Goal: Task Accomplishment & Management: Manage account settings

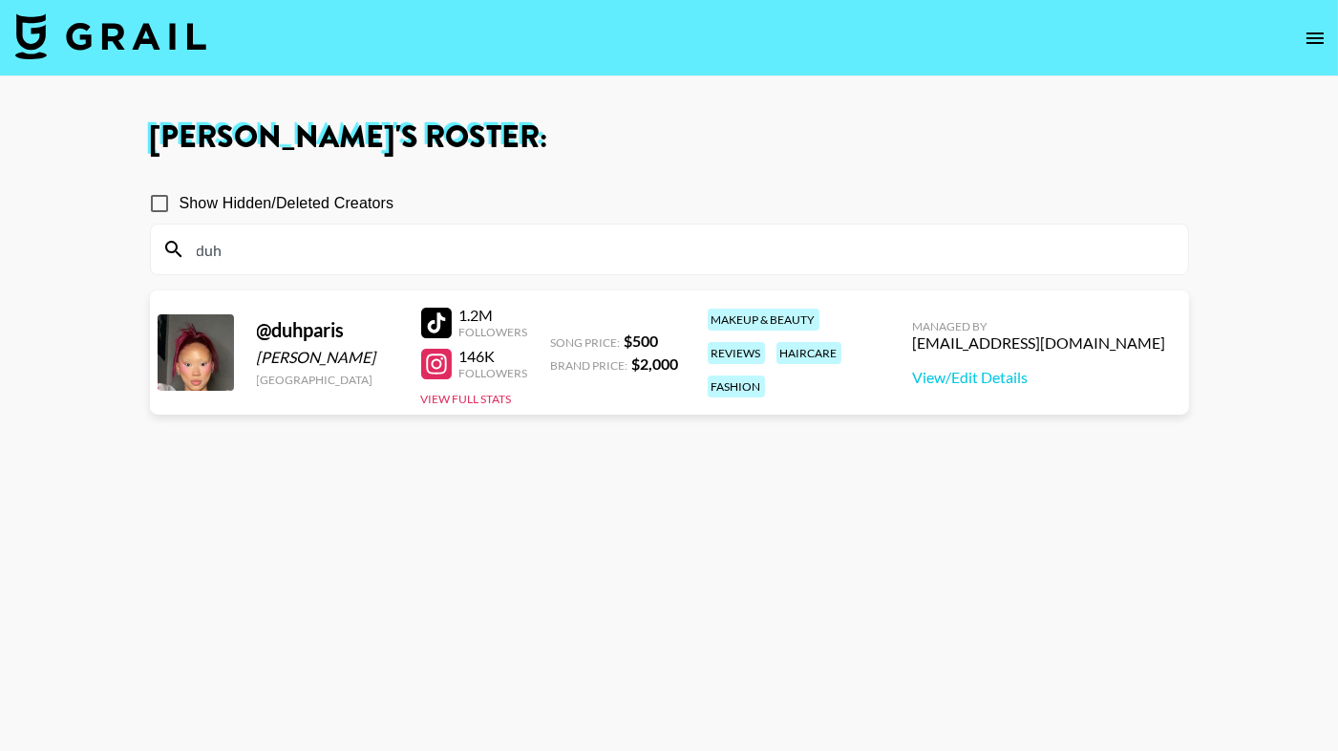
type input "duh"
click at [529, 180] on section "Show Hidden/Deleted Creators duh" at bounding box center [669, 221] width 1039 height 107
click at [431, 323] on div at bounding box center [436, 323] width 31 height 31
click at [123, 48] on img at bounding box center [110, 36] width 191 height 46
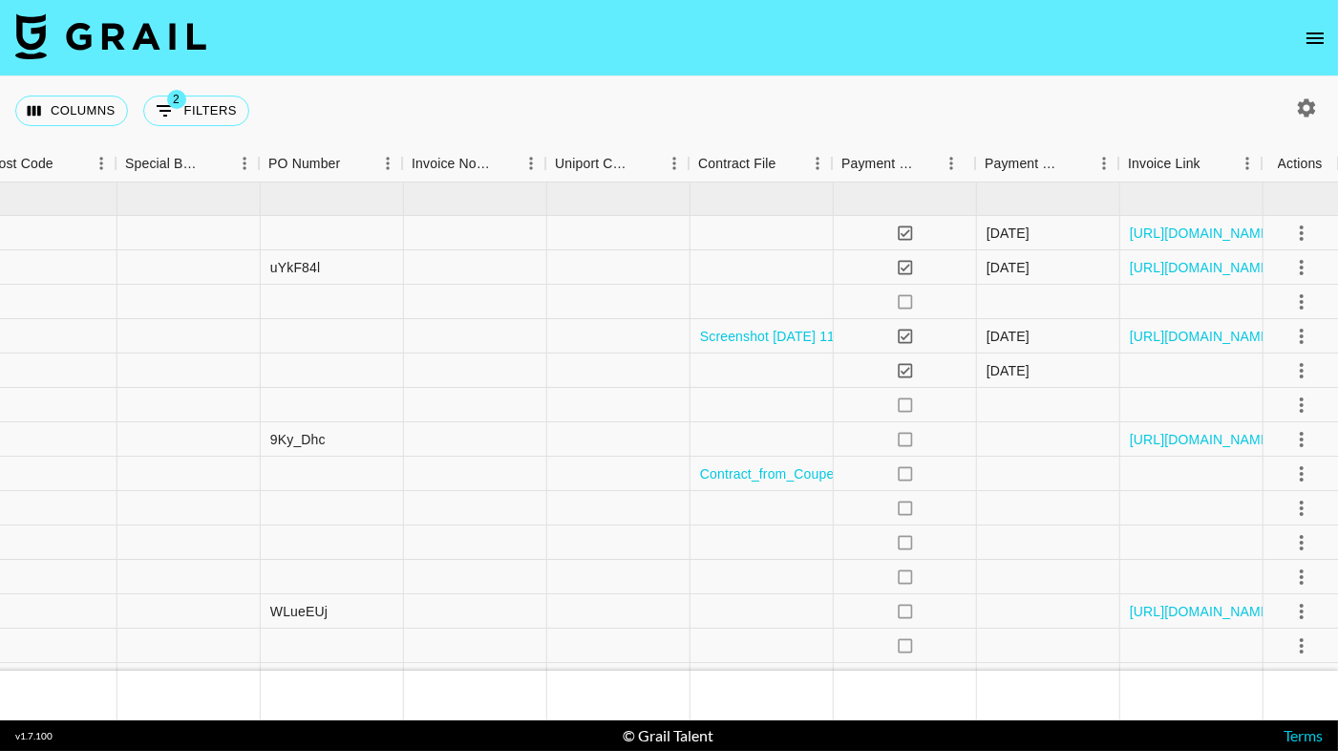
scroll to position [0, 1999]
click at [1303, 539] on icon "select merge strategy" at bounding box center [1300, 542] width 23 height 23
click at [1316, 36] on icon "open drawer" at bounding box center [1315, 37] width 17 height 11
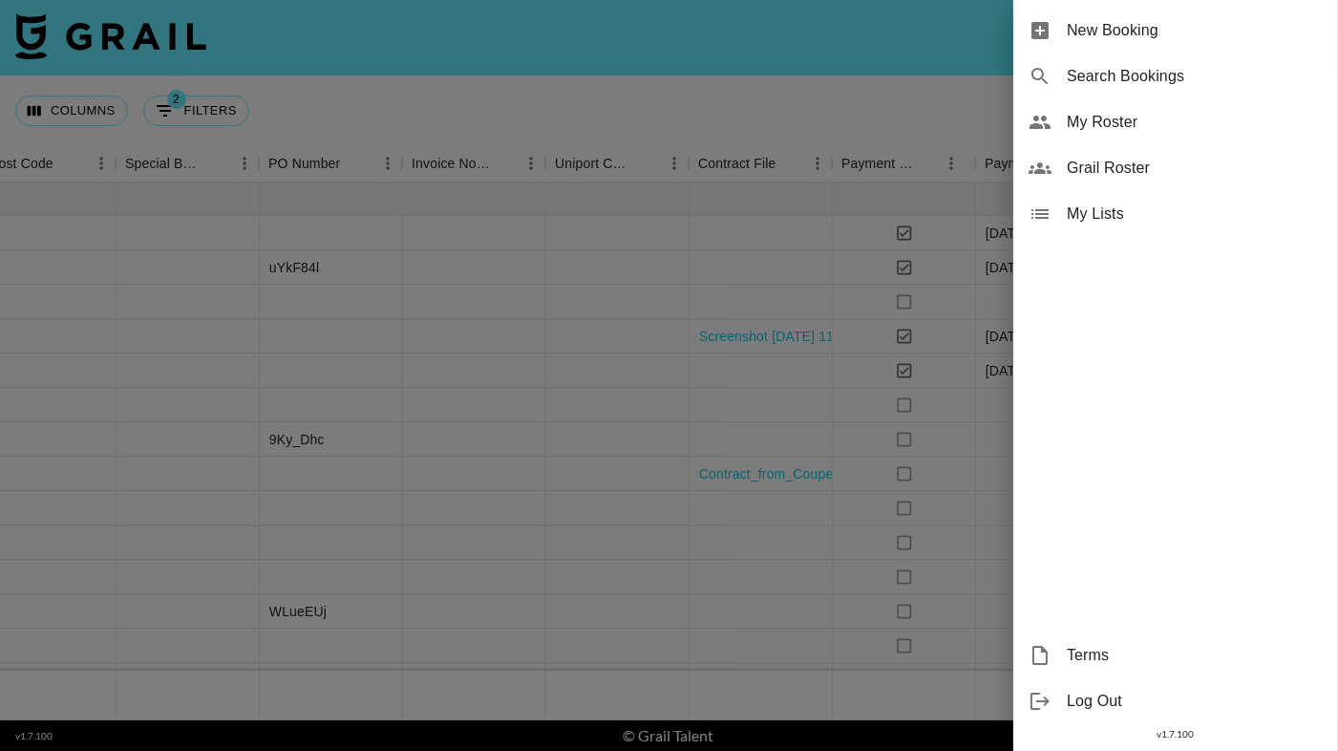
click at [1091, 127] on span "My Roster" at bounding box center [1195, 122] width 256 height 23
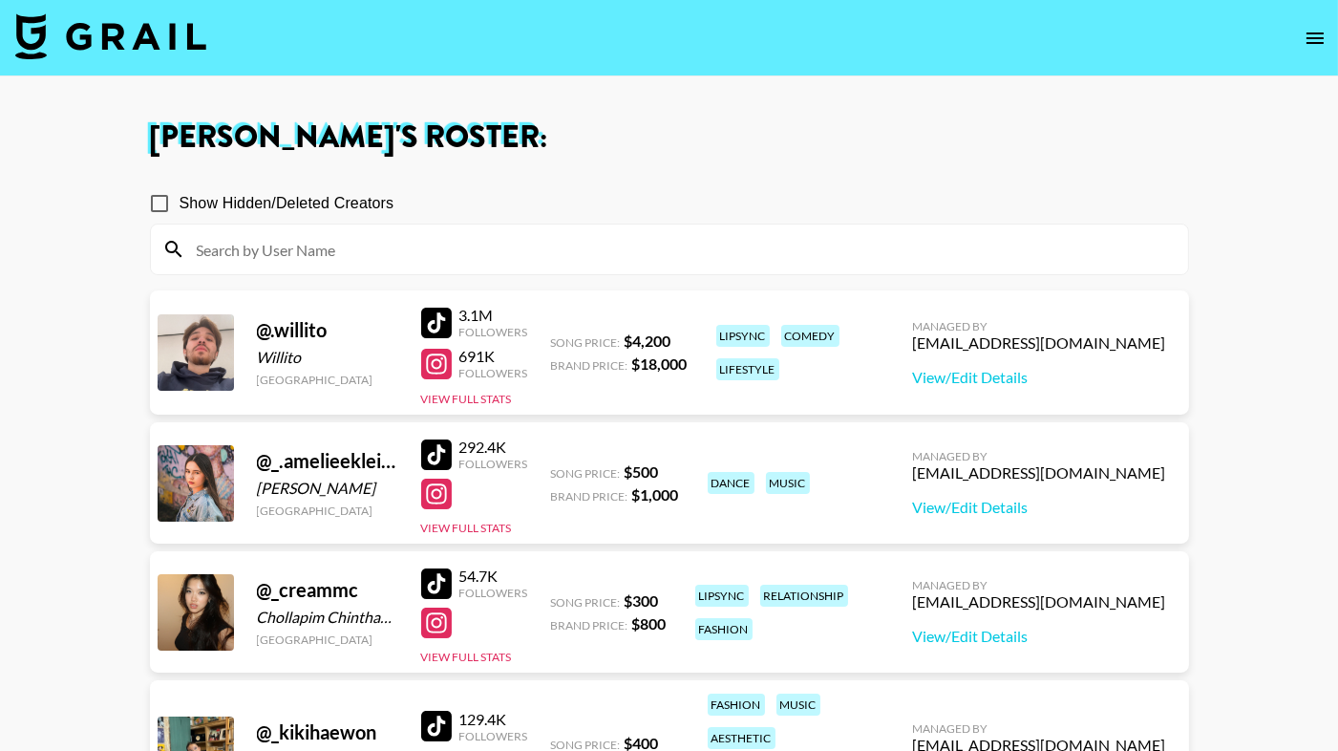
click at [563, 267] on div at bounding box center [669, 249] width 1037 height 50
click at [565, 257] on input at bounding box center [680, 249] width 991 height 31
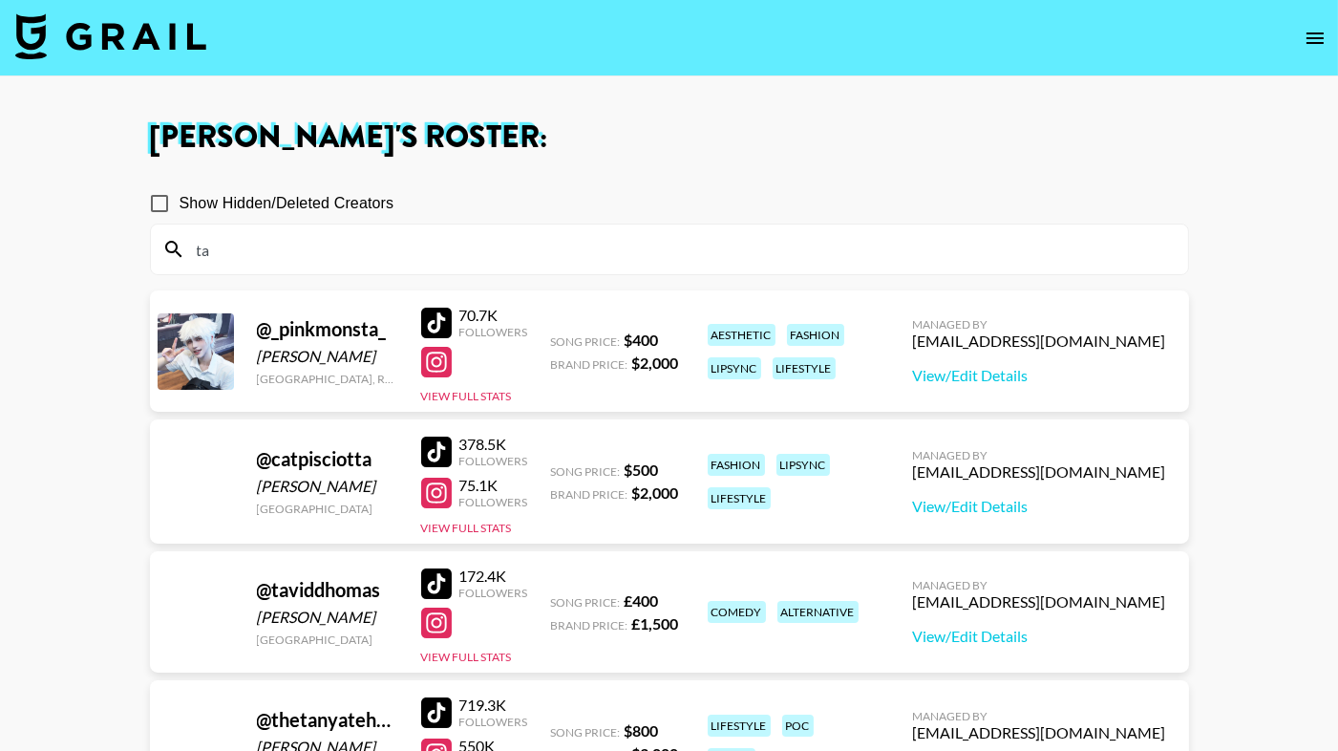
type input "t"
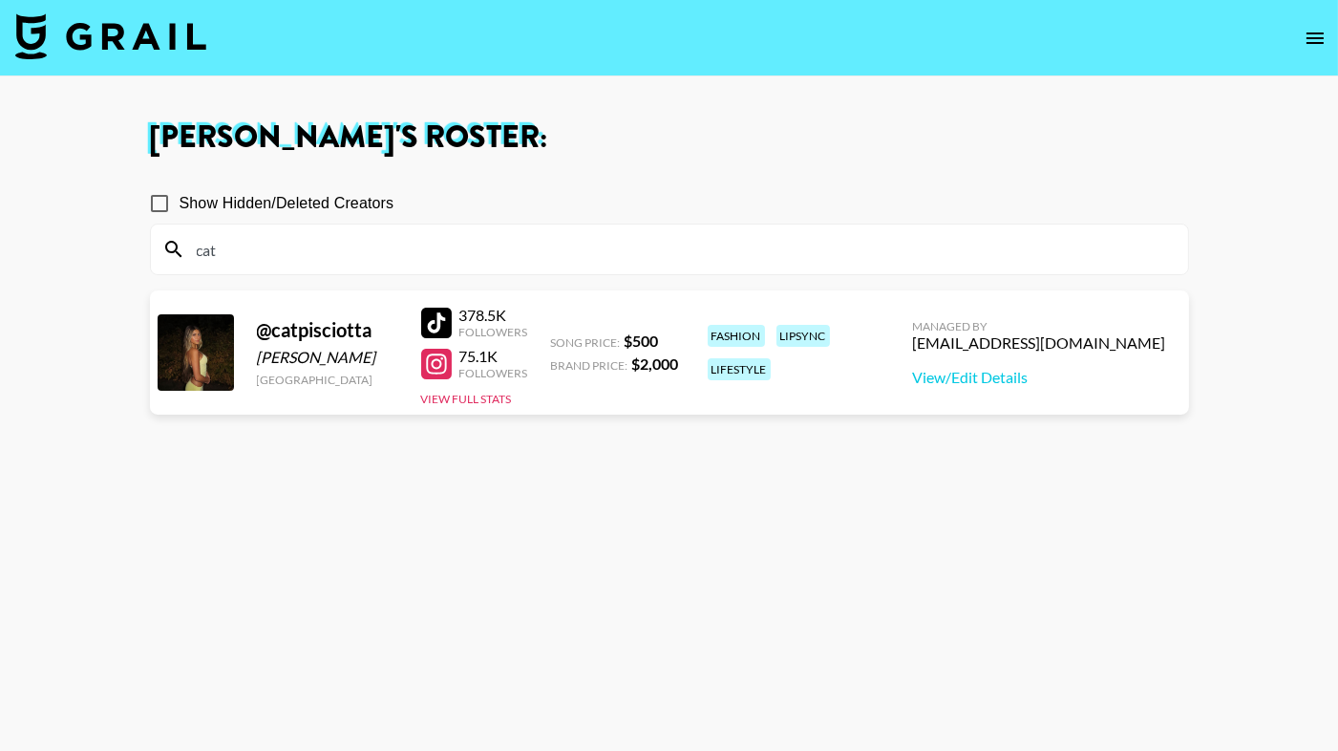
type input "cat"
click at [437, 311] on div at bounding box center [436, 323] width 31 height 31
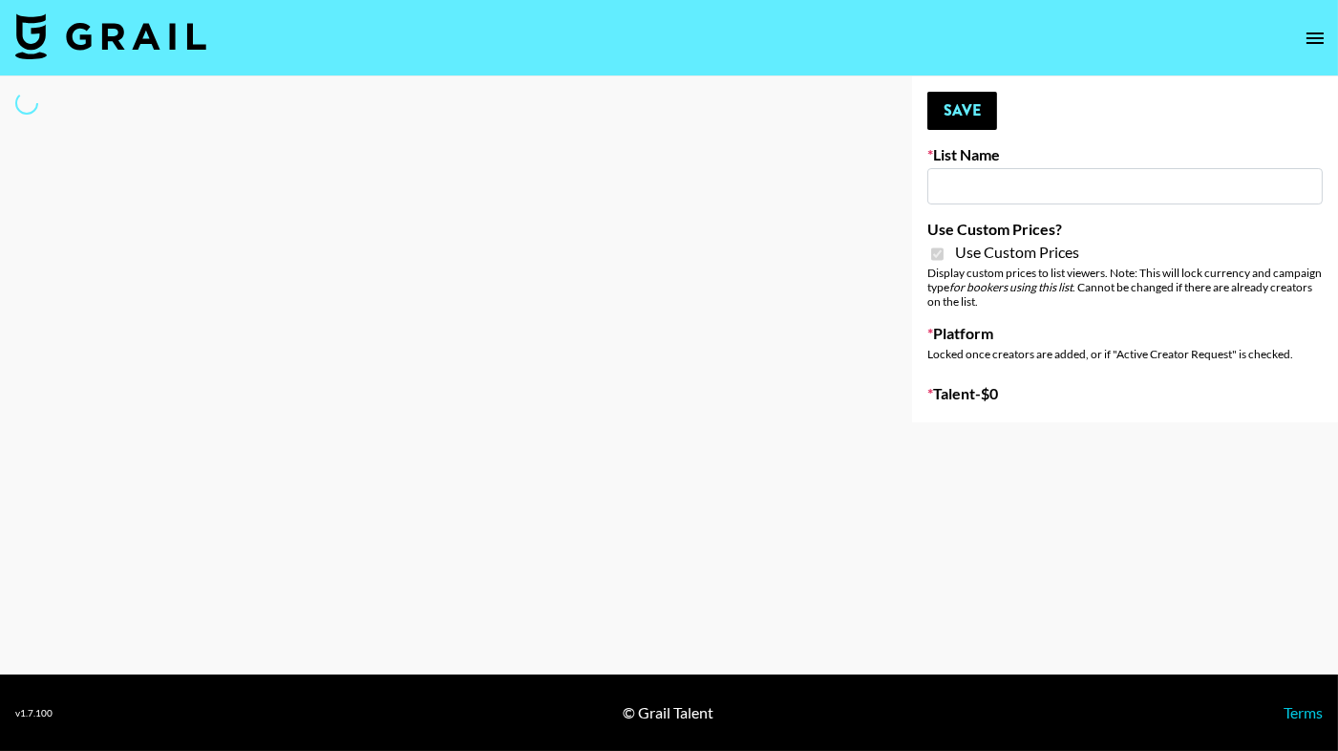
type input "Kids / Toy Accounts"
checkbox input "true"
select select "Brand"
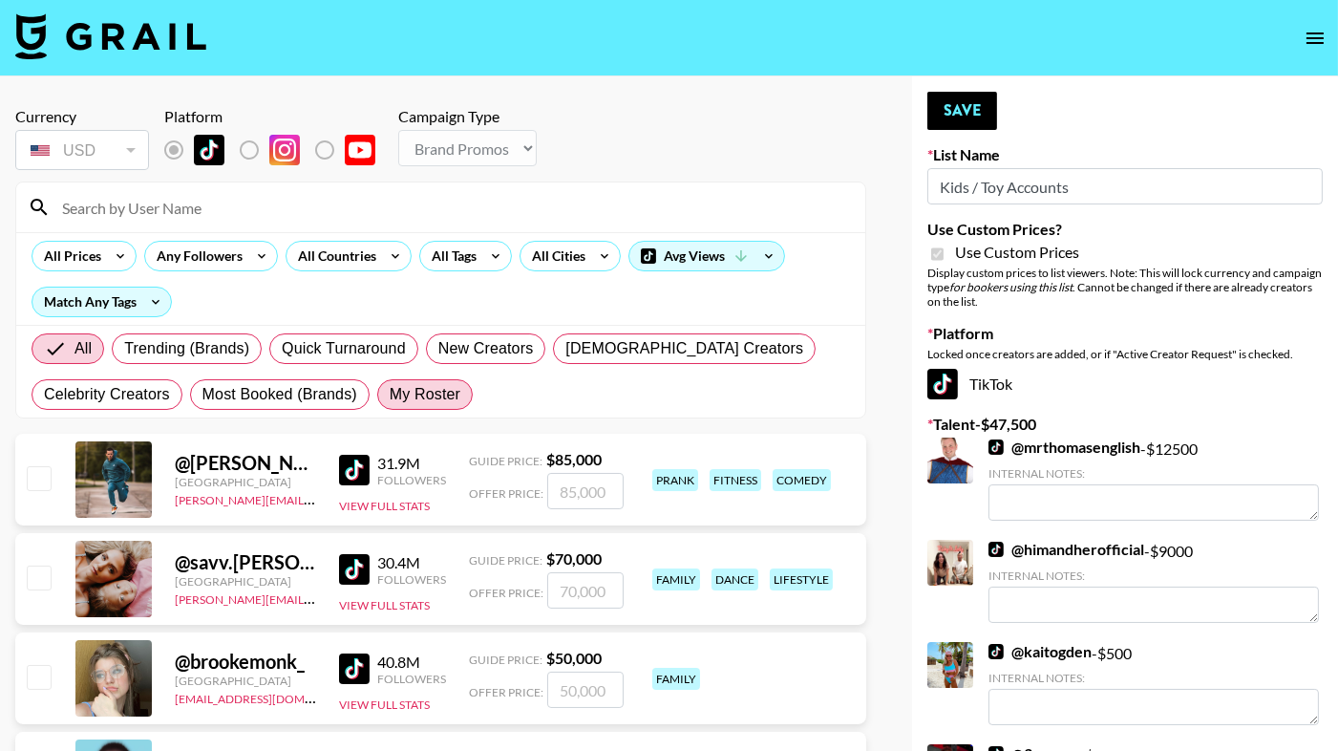
click at [427, 405] on label "My Roster" at bounding box center [425, 394] width 96 height 31
click at [390, 394] on input "My Roster" at bounding box center [390, 394] width 0 height 0
radio input "true"
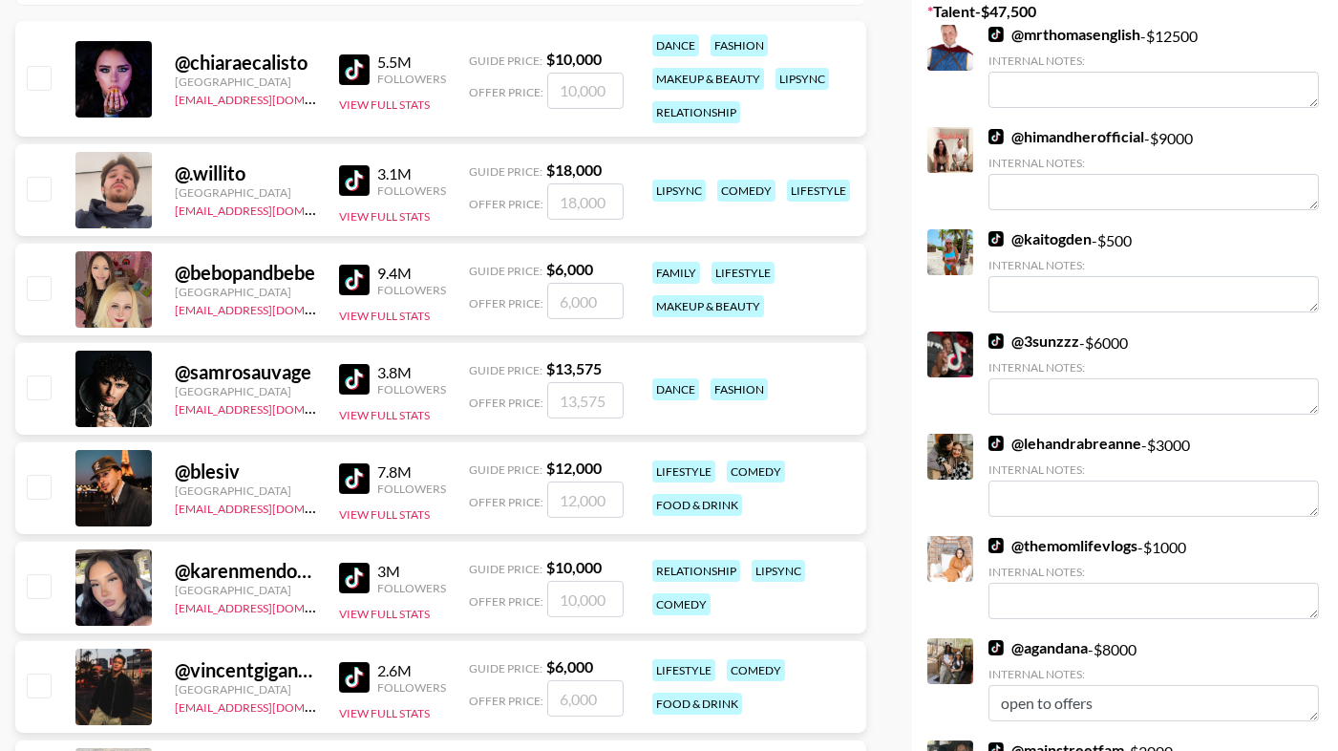
scroll to position [413, 0]
click at [351, 282] on img at bounding box center [354, 280] width 31 height 31
click at [35, 287] on input "checkbox" at bounding box center [38, 287] width 23 height 23
checkbox input "true"
type input "6000"
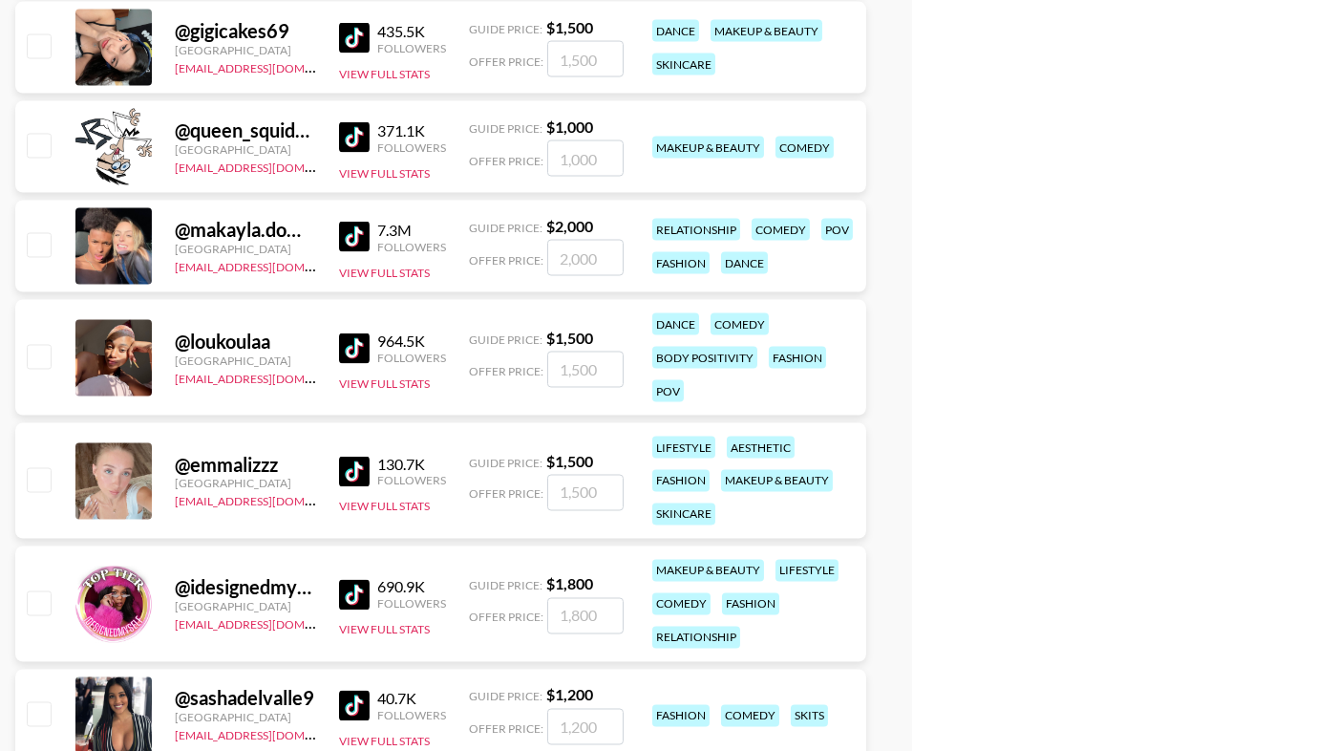
scroll to position [5601, 0]
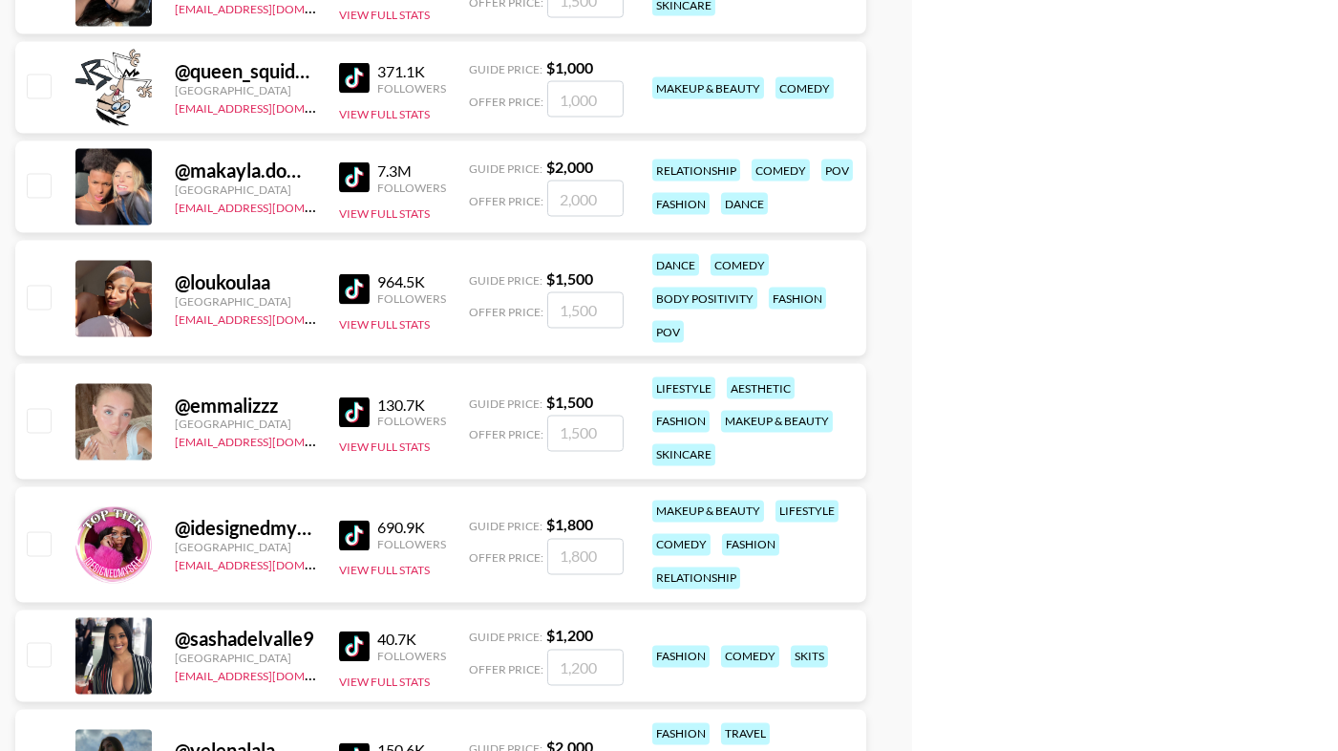
click at [46, 188] on input "checkbox" at bounding box center [38, 185] width 23 height 23
checkbox input "true"
type input "2000"
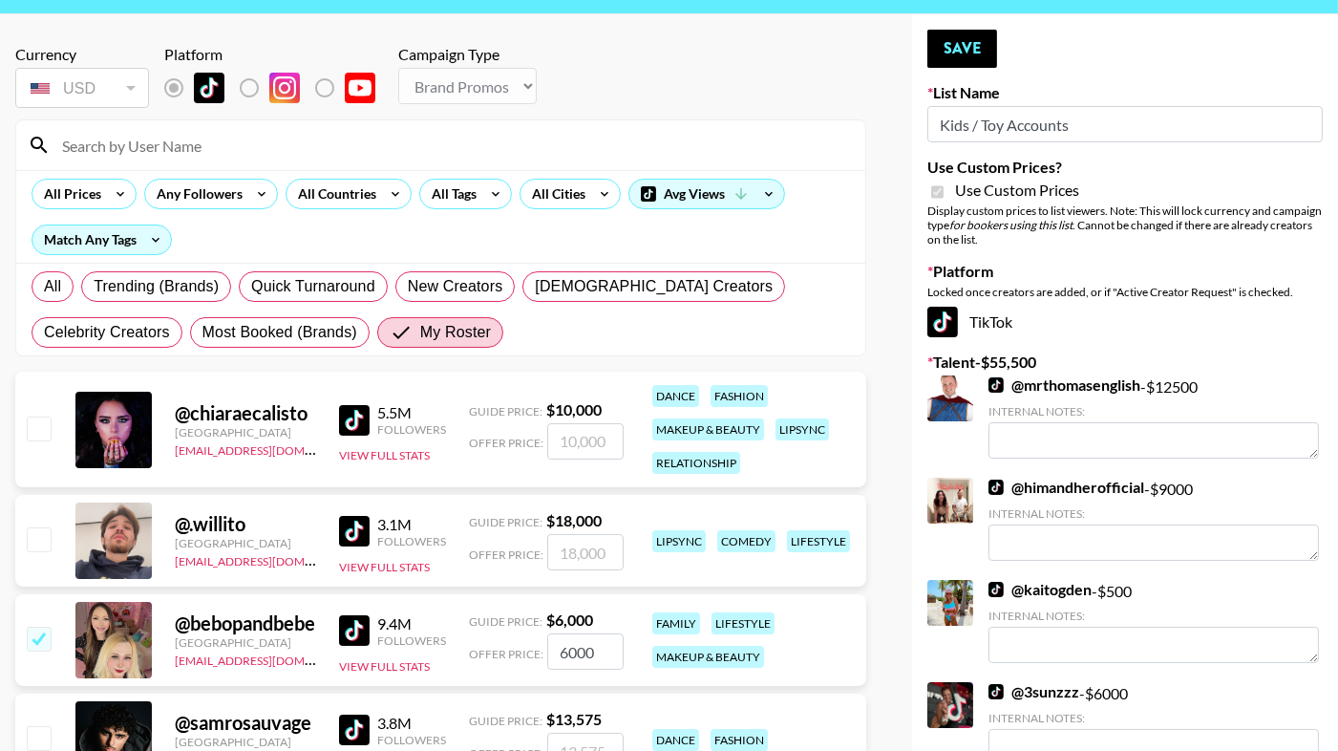
scroll to position [0, 0]
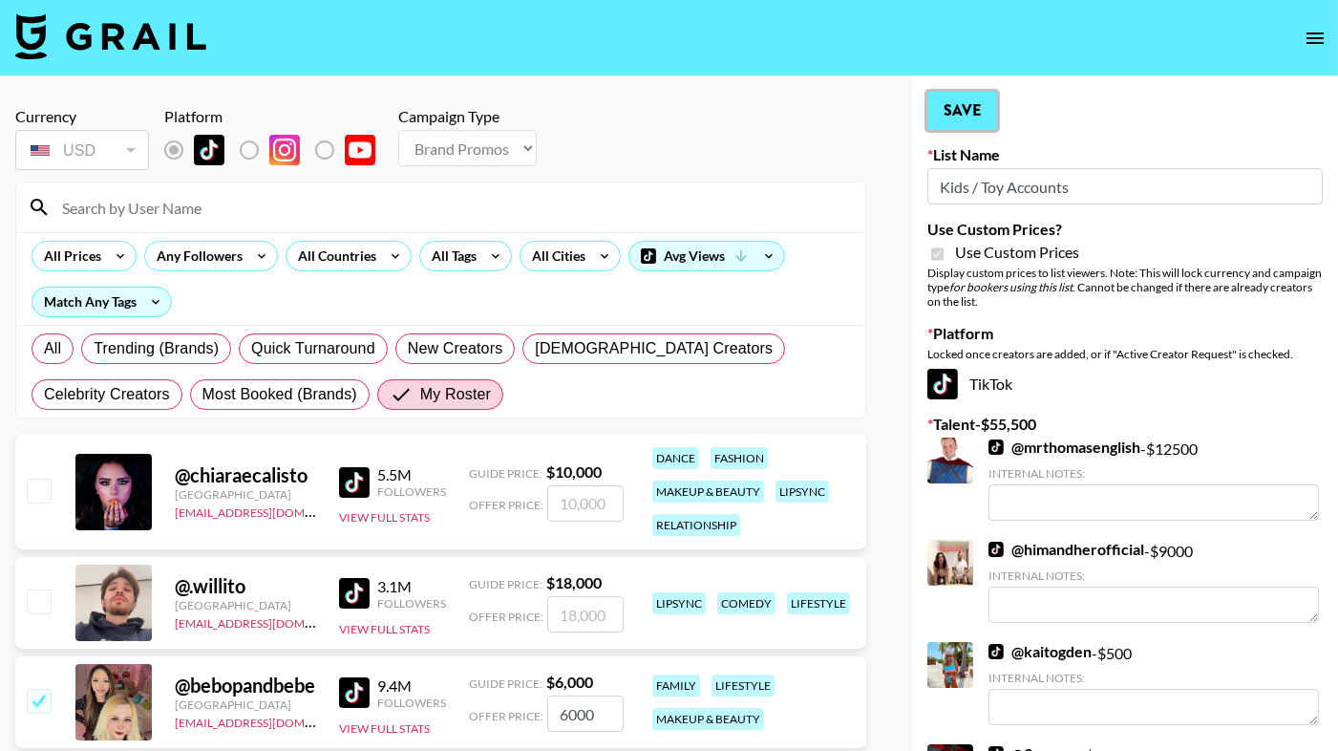
click at [972, 107] on button "Save" at bounding box center [962, 111] width 70 height 38
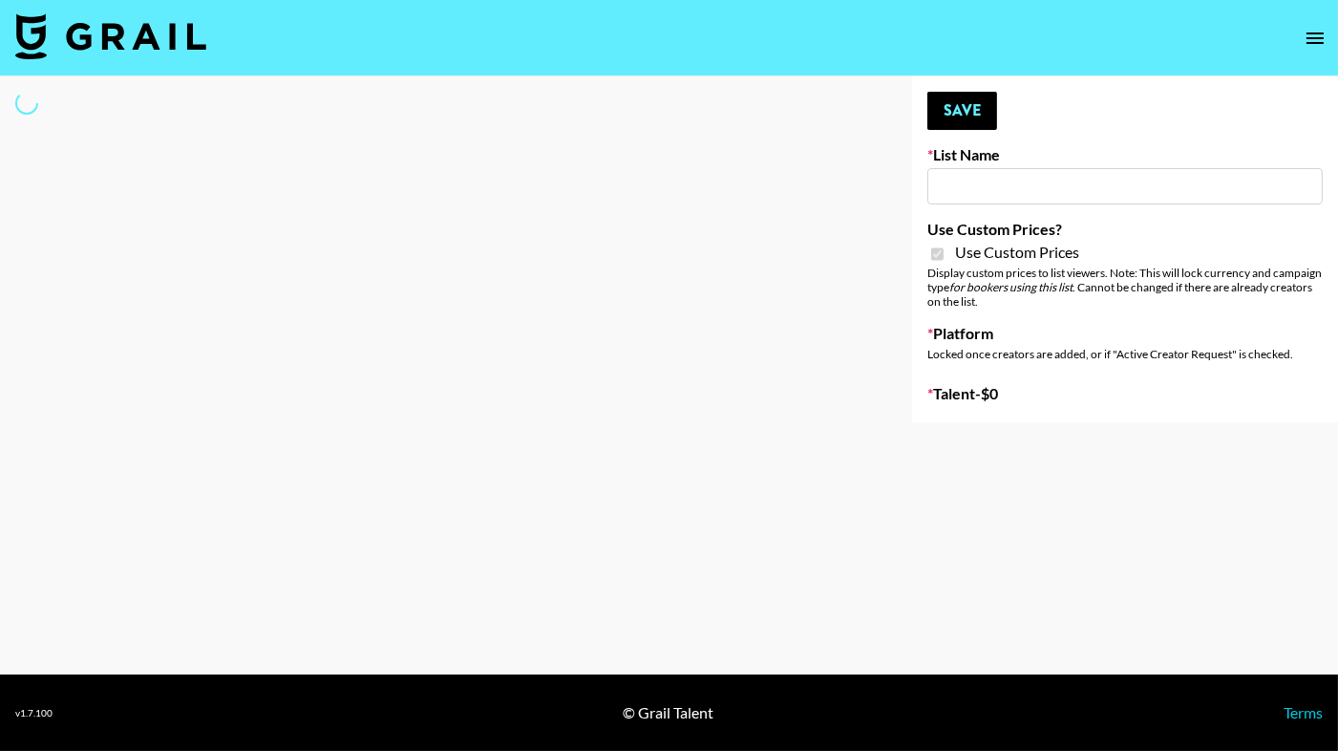
type input "Wavytalk ([DATE])"
checkbox input "true"
select select "Brand"
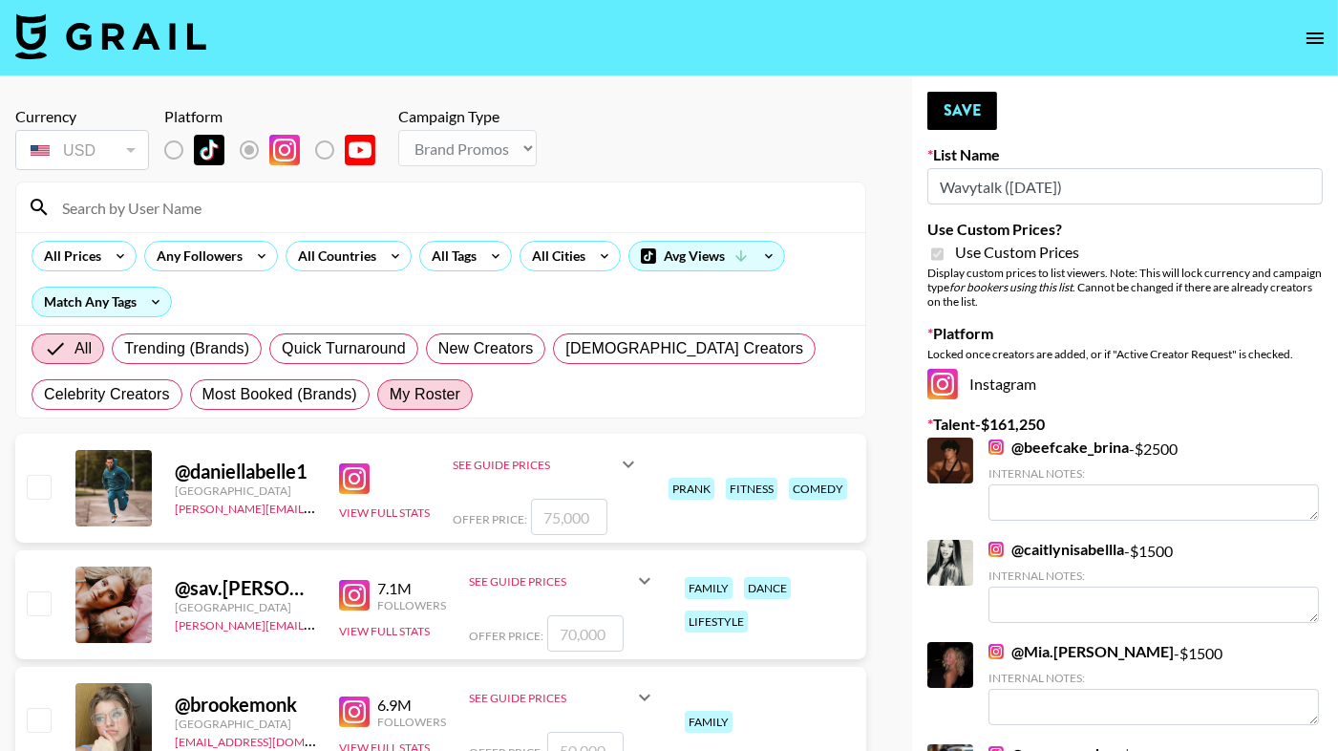
click at [426, 388] on span "My Roster" at bounding box center [425, 394] width 71 height 23
click at [390, 394] on input "My Roster" at bounding box center [390, 394] width 0 height 0
radio input "true"
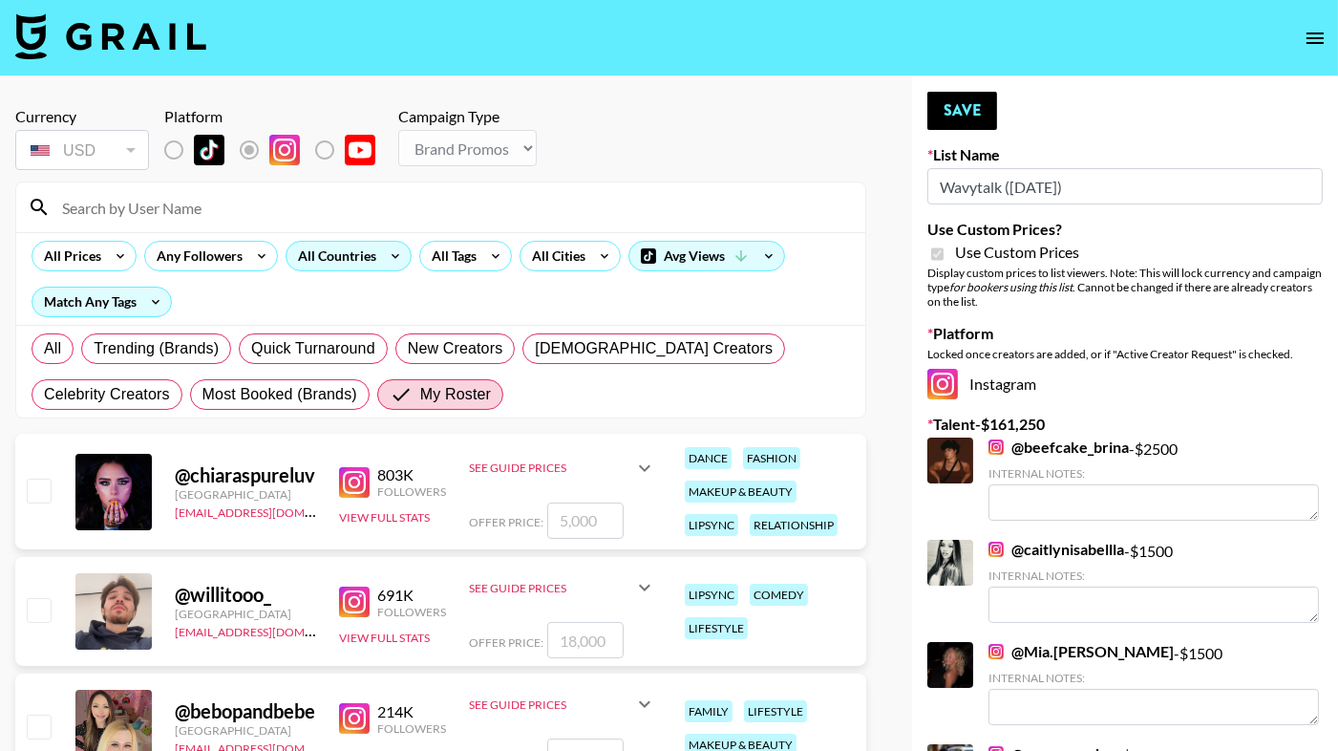
click at [358, 254] on div "All Countries" at bounding box center [334, 256] width 94 height 29
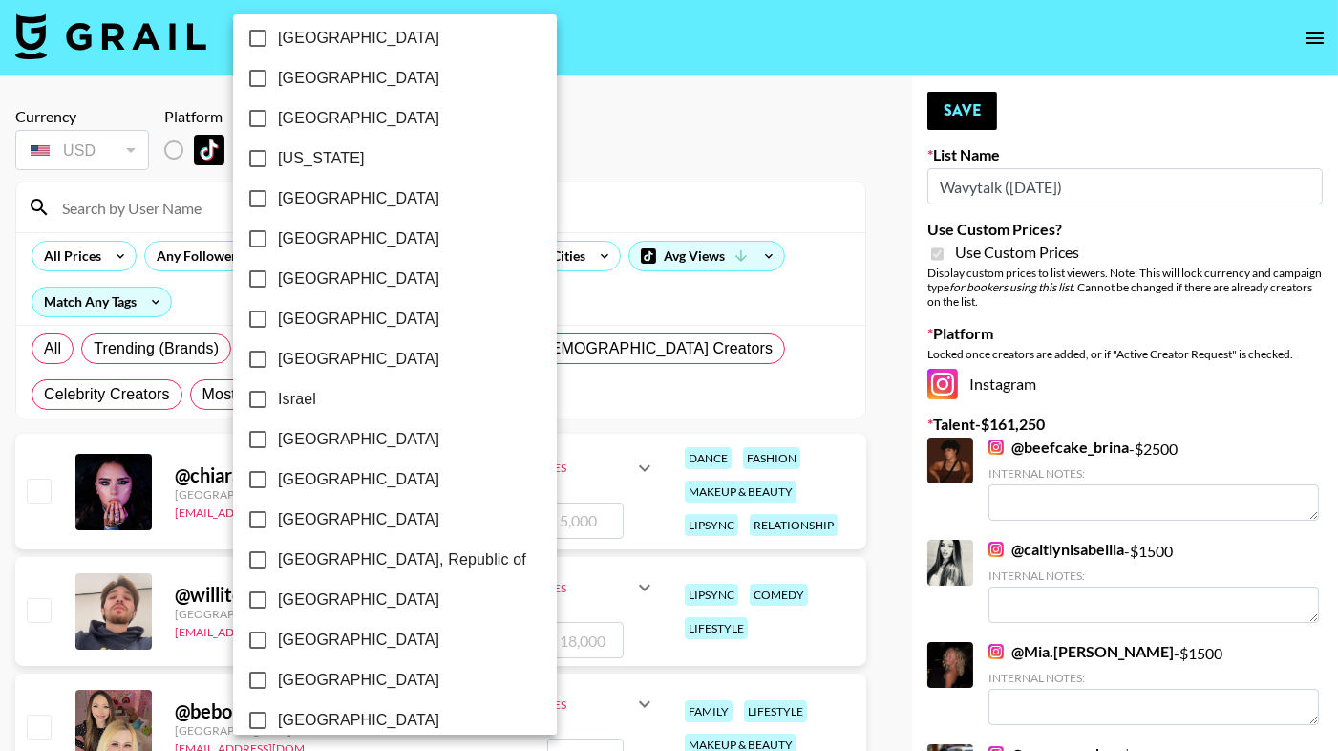
scroll to position [1475, 0]
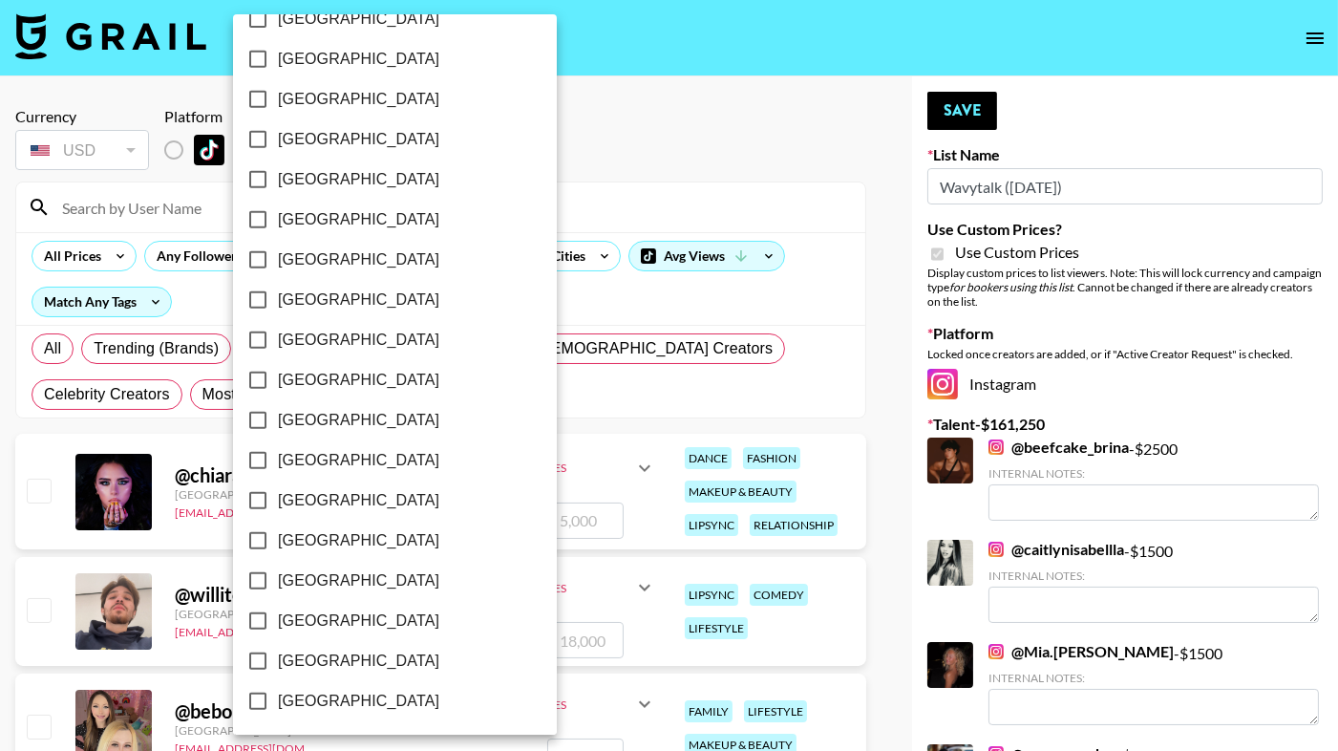
click at [325, 657] on span "[GEOGRAPHIC_DATA]" at bounding box center [358, 660] width 161 height 23
click at [278, 657] on input "[GEOGRAPHIC_DATA]" at bounding box center [258, 661] width 40 height 40
checkbox input "true"
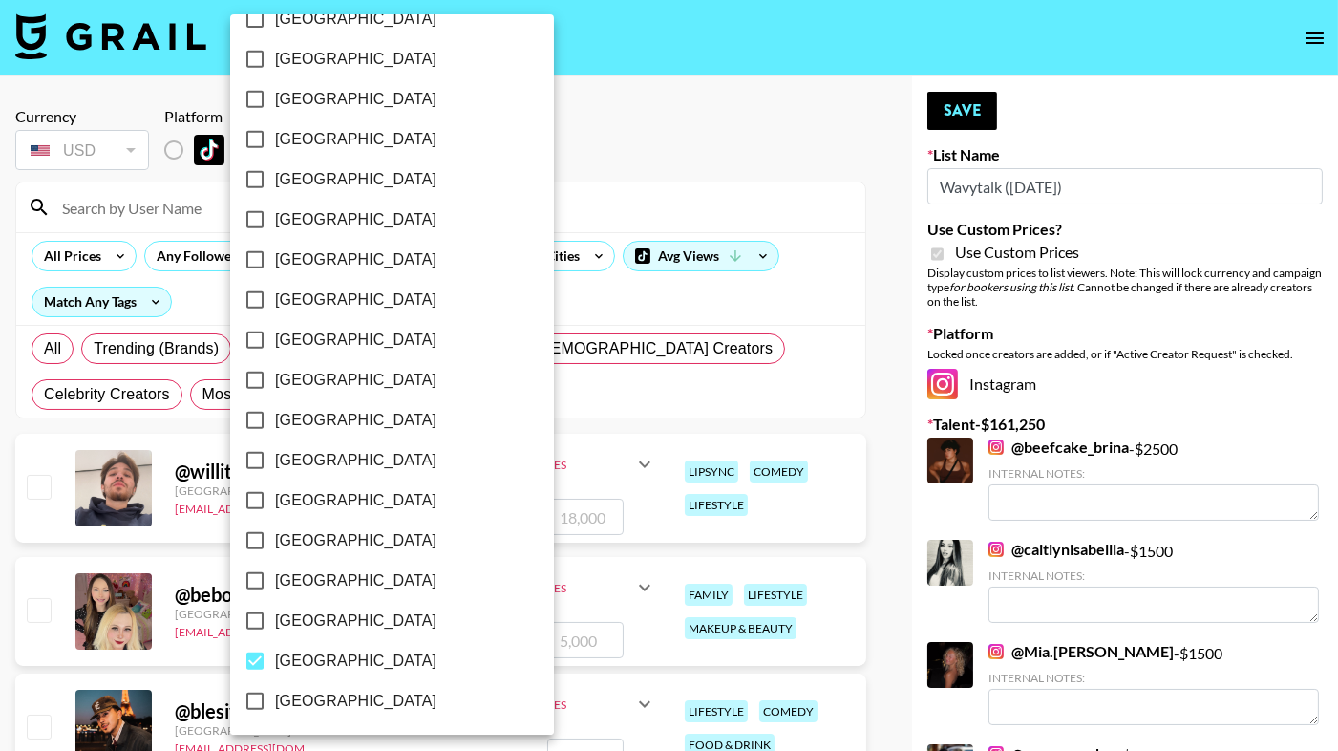
click at [616, 82] on div at bounding box center [669, 375] width 1338 height 751
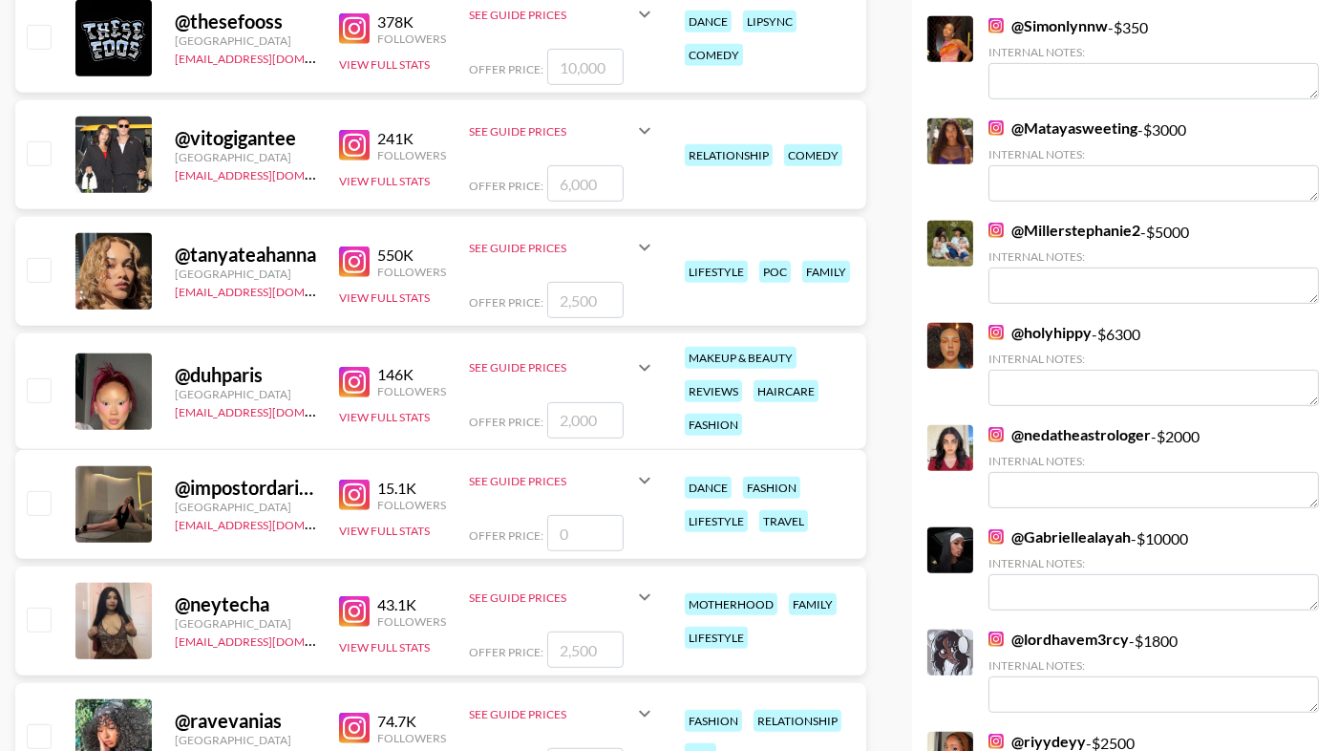
scroll to position [1572, 0]
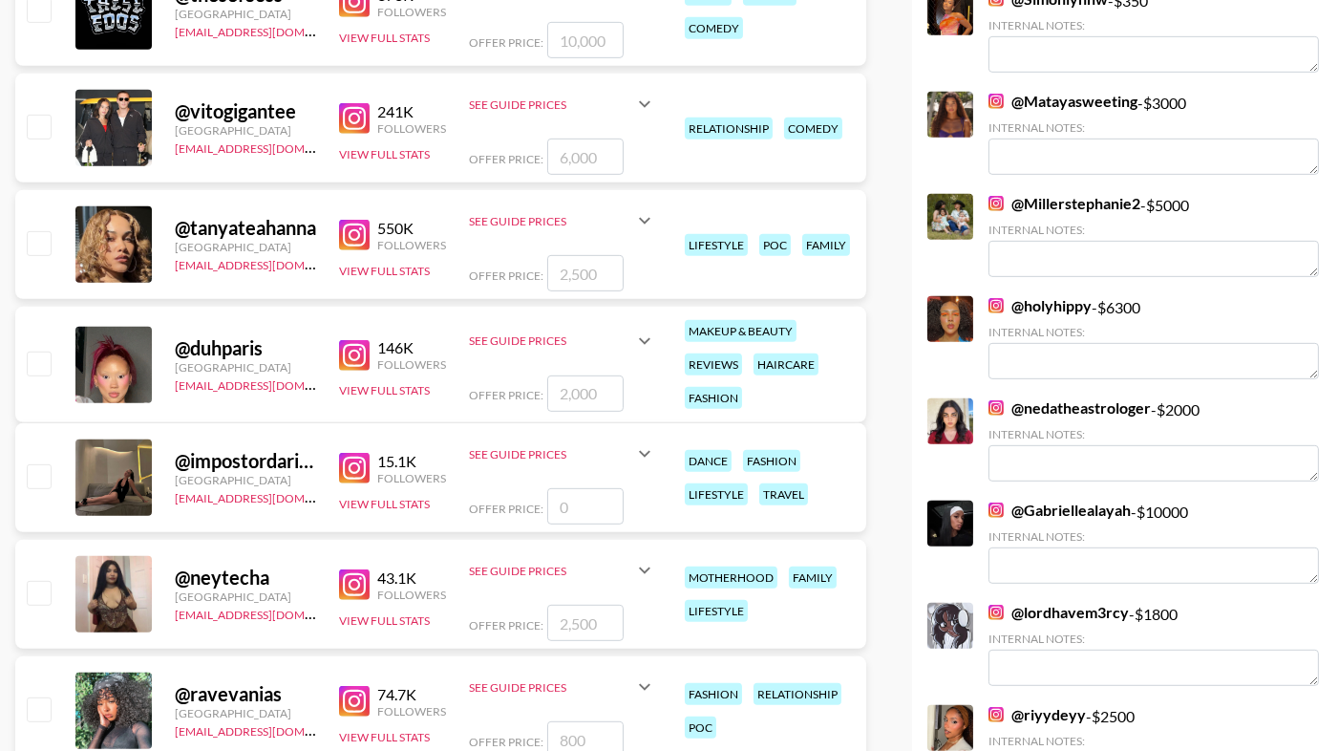
click at [345, 240] on img at bounding box center [354, 235] width 31 height 31
click at [43, 236] on input "checkbox" at bounding box center [38, 242] width 23 height 23
checkbox input "true"
type input "2500"
click at [36, 366] on input "checkbox" at bounding box center [38, 362] width 23 height 23
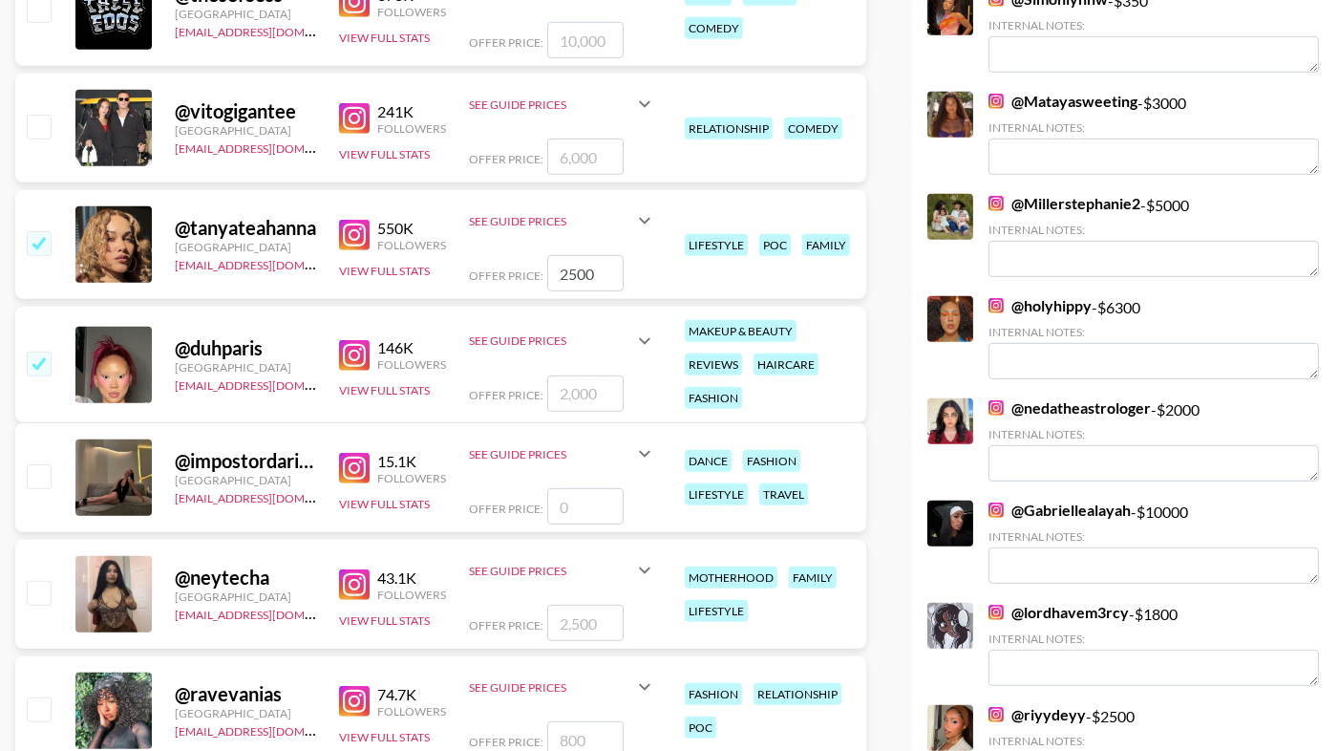
checkbox input "true"
type input "2000"
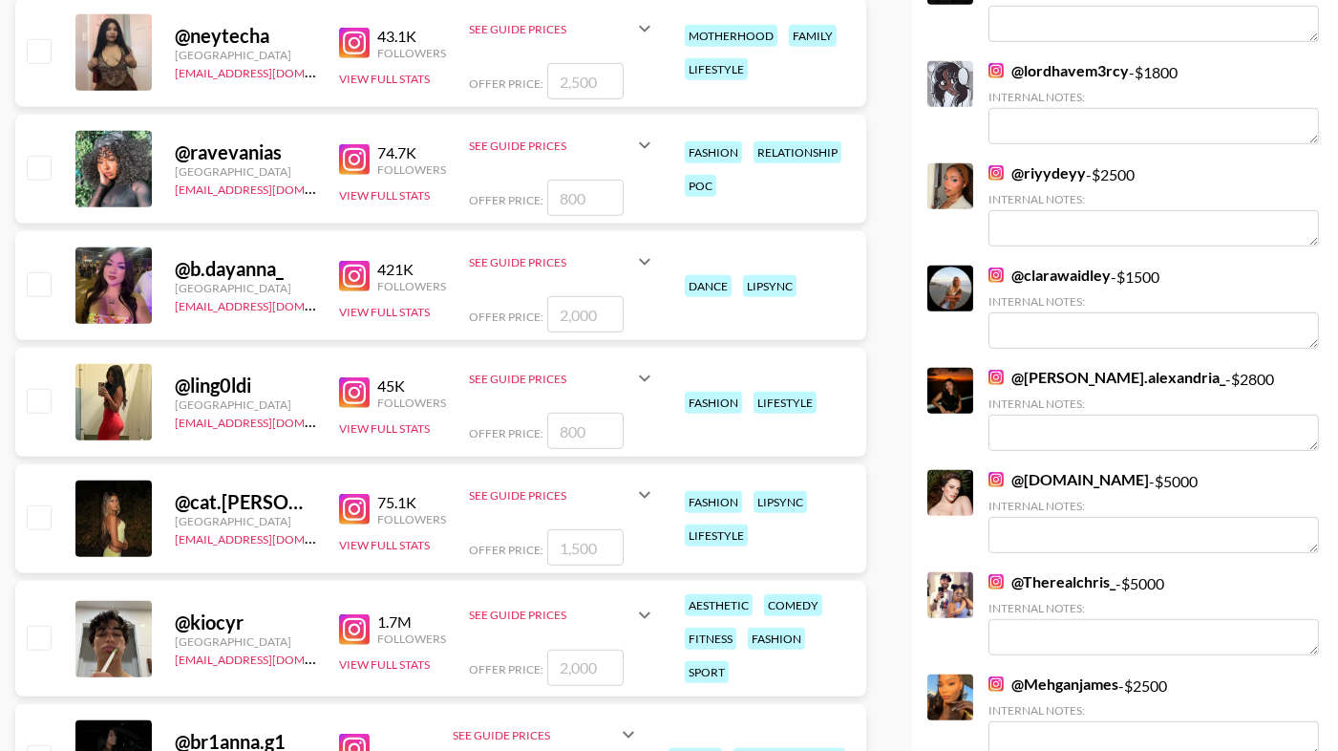
scroll to position [2118, 0]
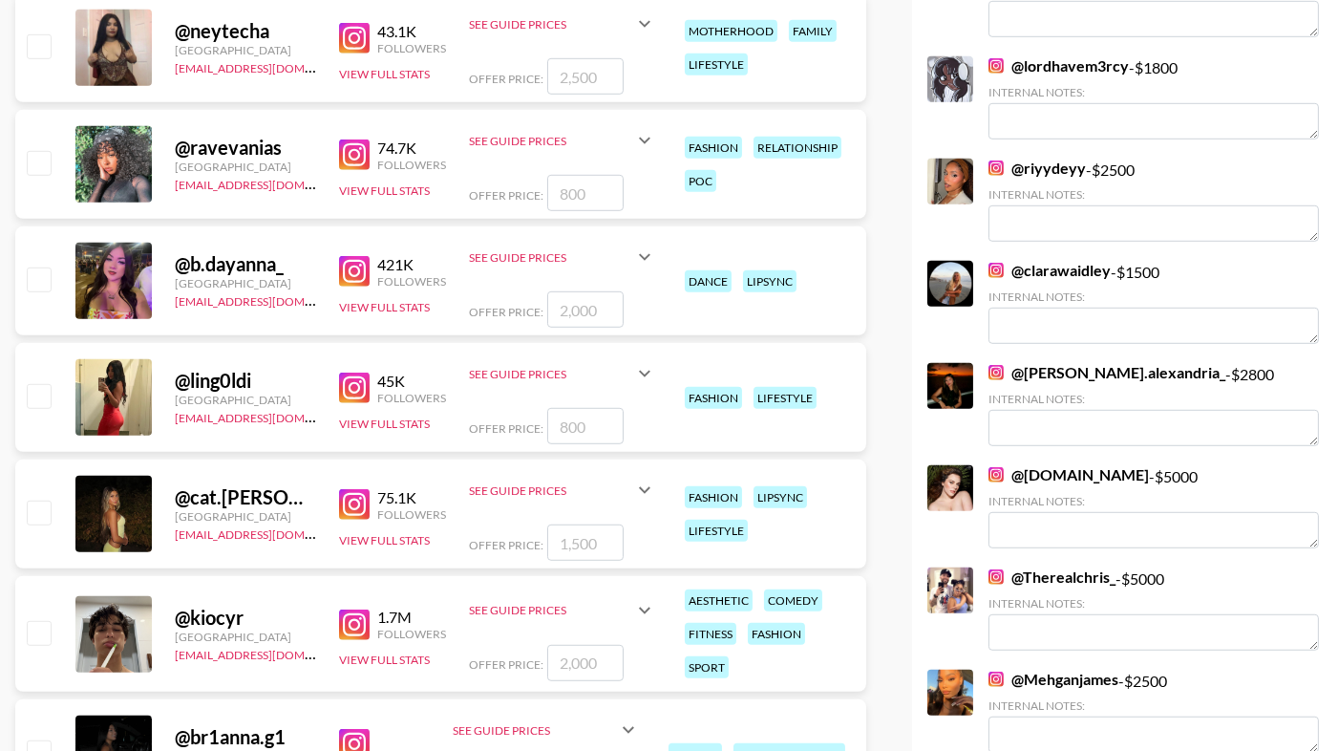
click at [38, 160] on input "checkbox" at bounding box center [38, 162] width 23 height 23
checkbox input "true"
type input "800"
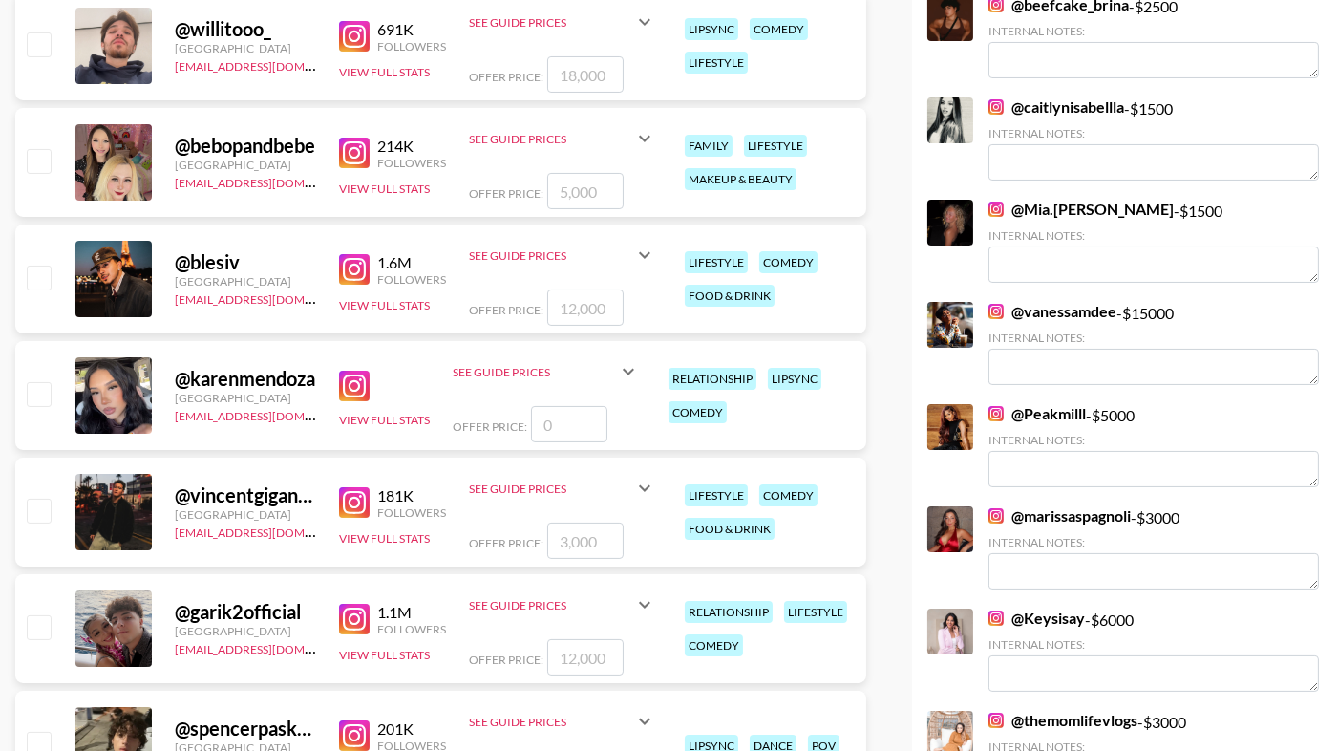
scroll to position [87, 0]
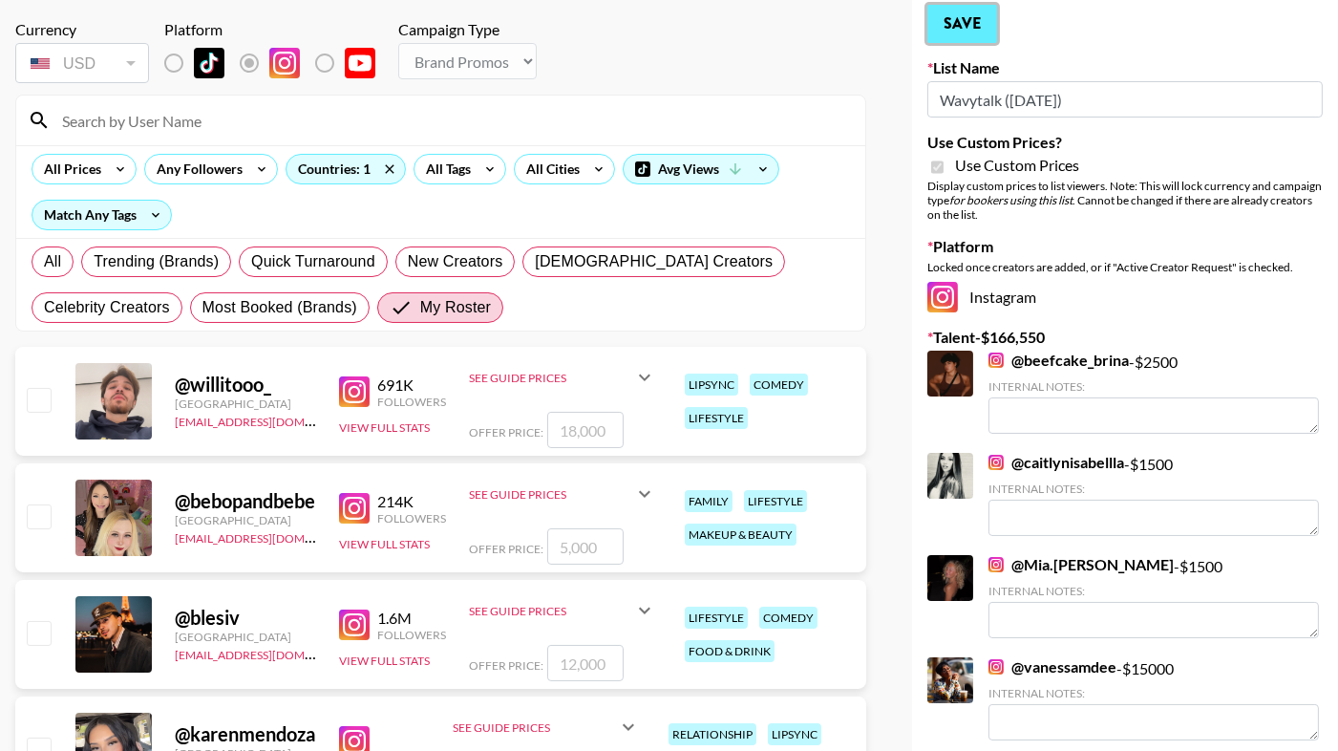
click at [980, 28] on button "Save" at bounding box center [962, 24] width 70 height 38
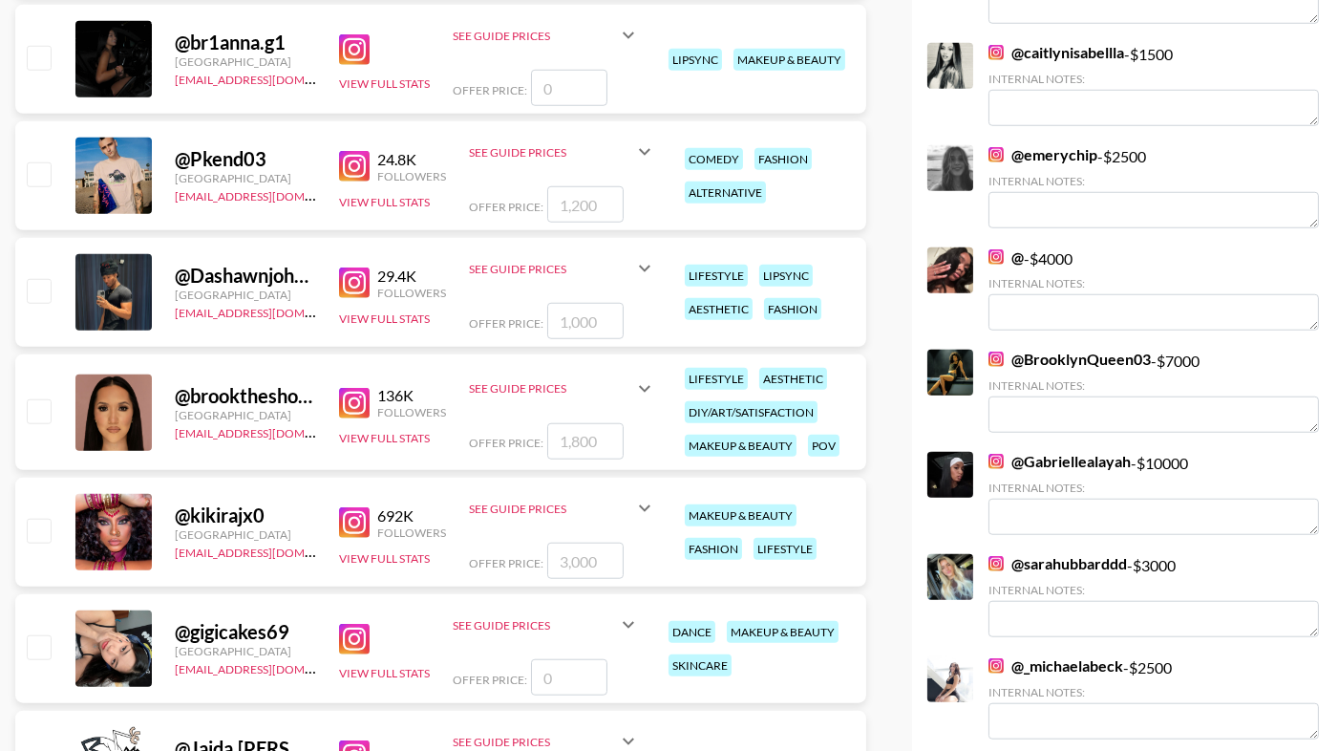
scroll to position [2803, 0]
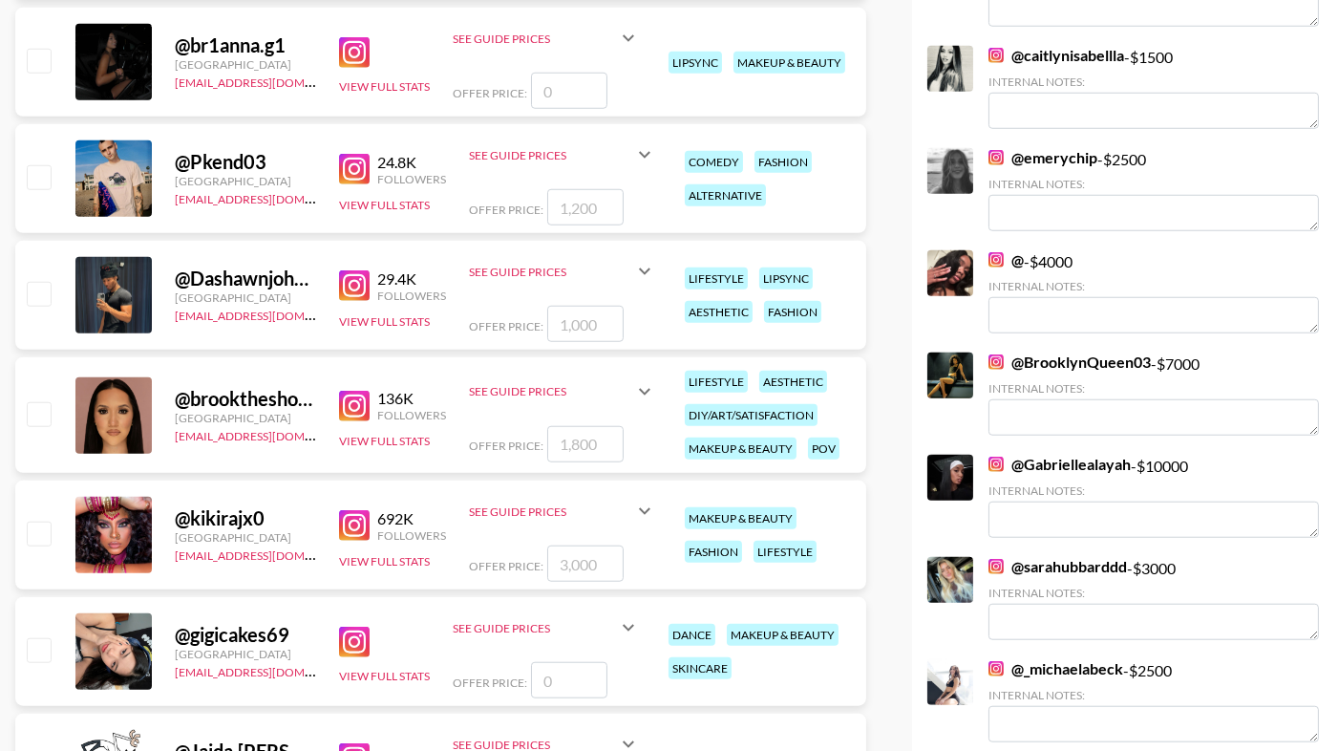
click at [351, 525] on img at bounding box center [354, 525] width 31 height 31
click at [44, 531] on input "checkbox" at bounding box center [38, 532] width 23 height 23
checkbox input "true"
type input "3000"
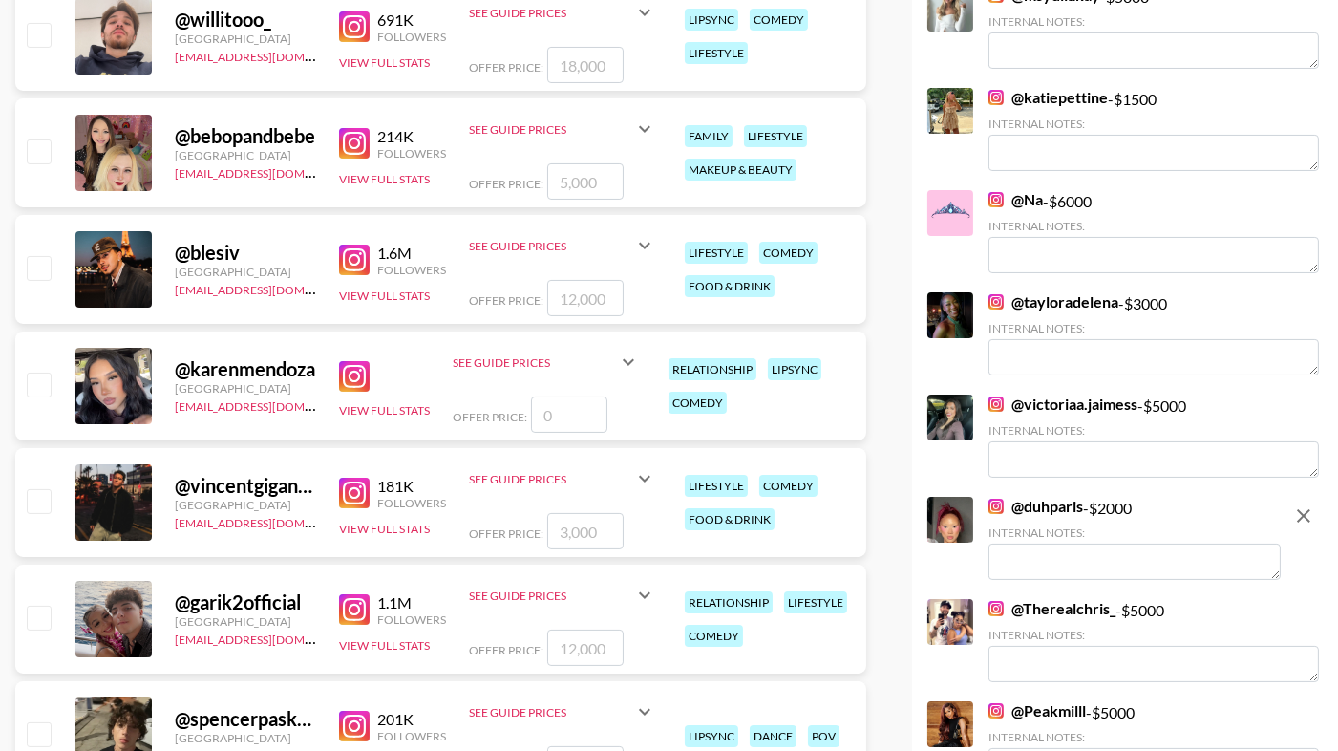
scroll to position [0, 0]
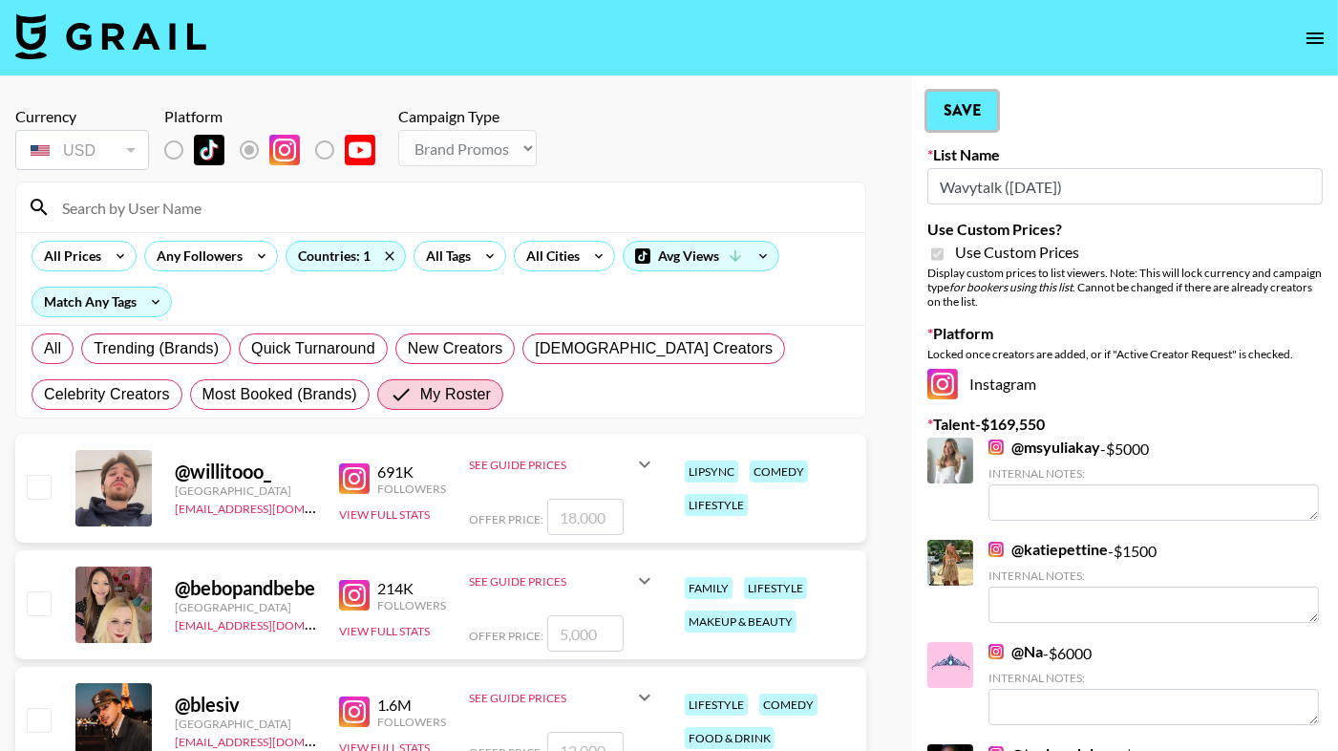
click at [947, 119] on button "Save" at bounding box center [962, 111] width 70 height 38
